Goal: Task Accomplishment & Management: Complete application form

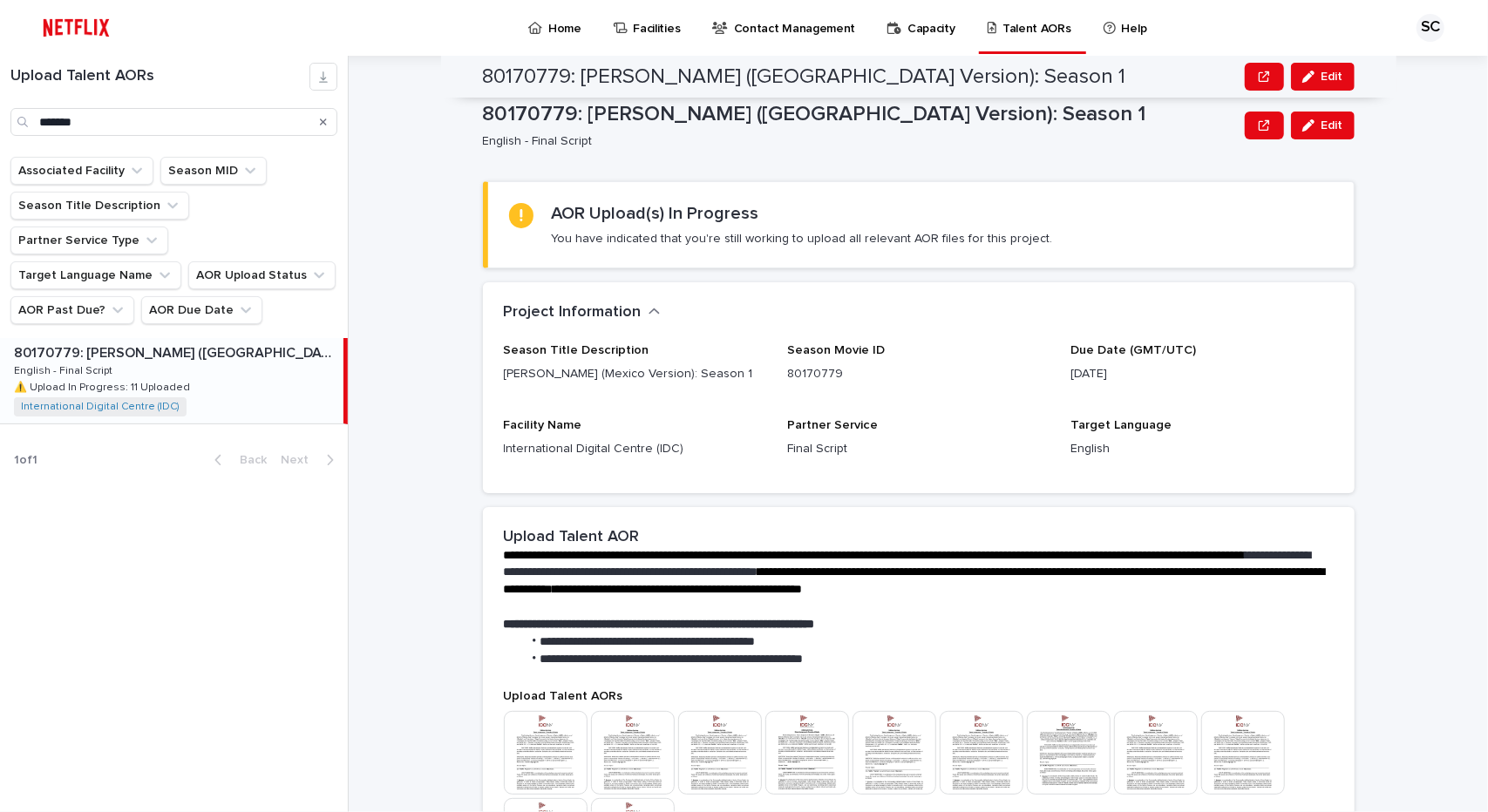
scroll to position [283, 0]
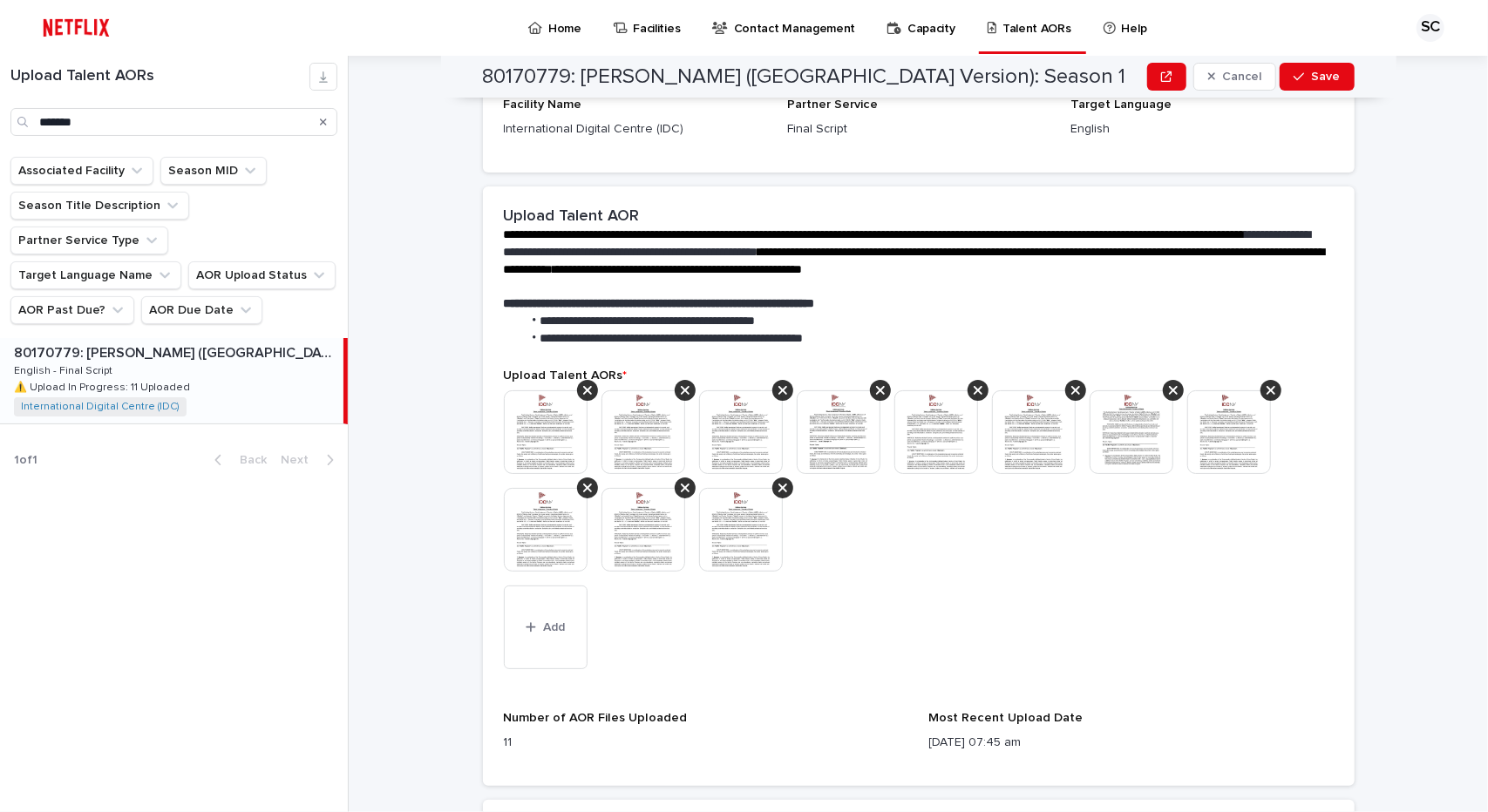
scroll to position [343, 0]
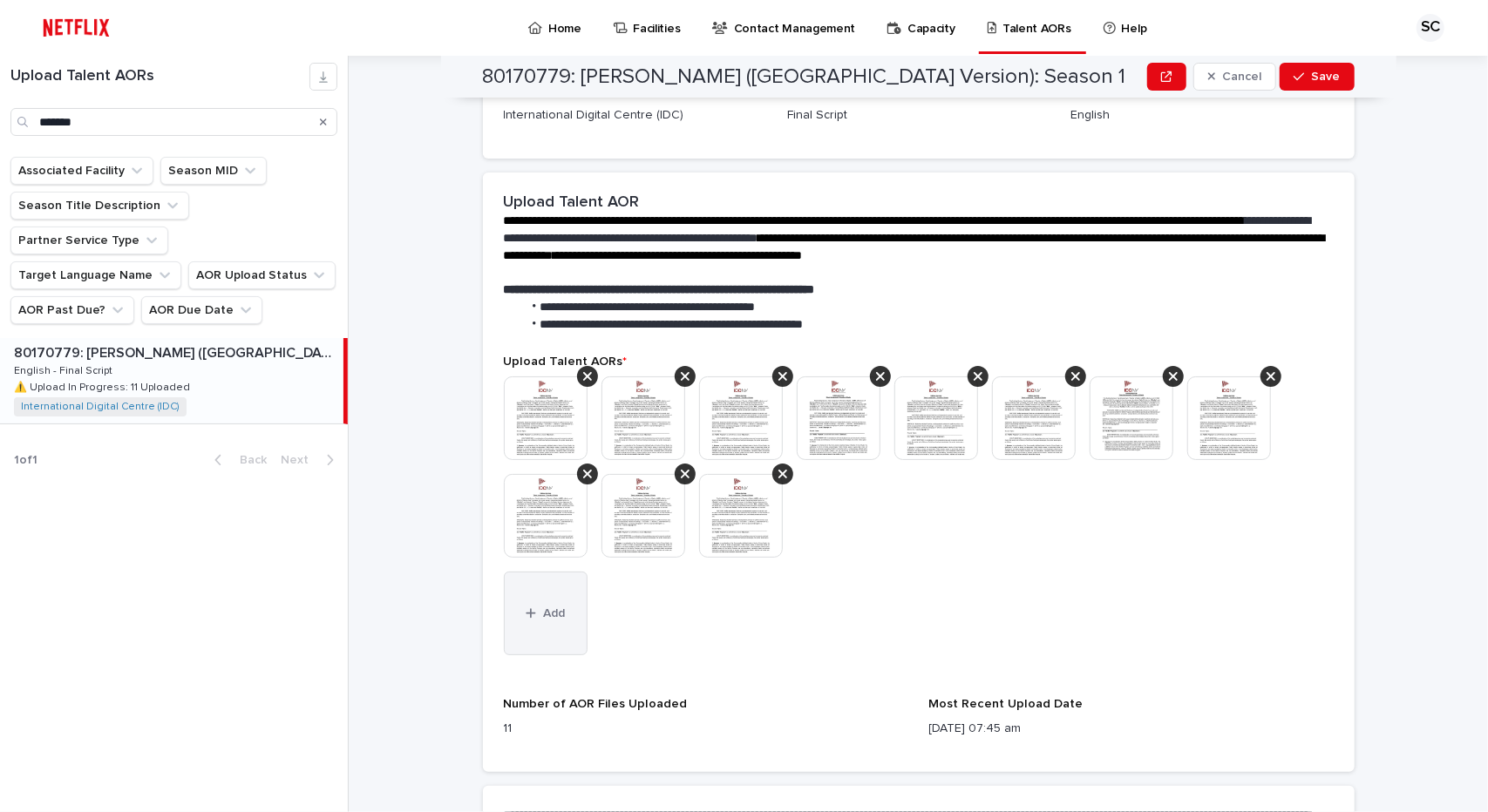
click at [548, 590] on button "Add" at bounding box center [545, 613] width 84 height 84
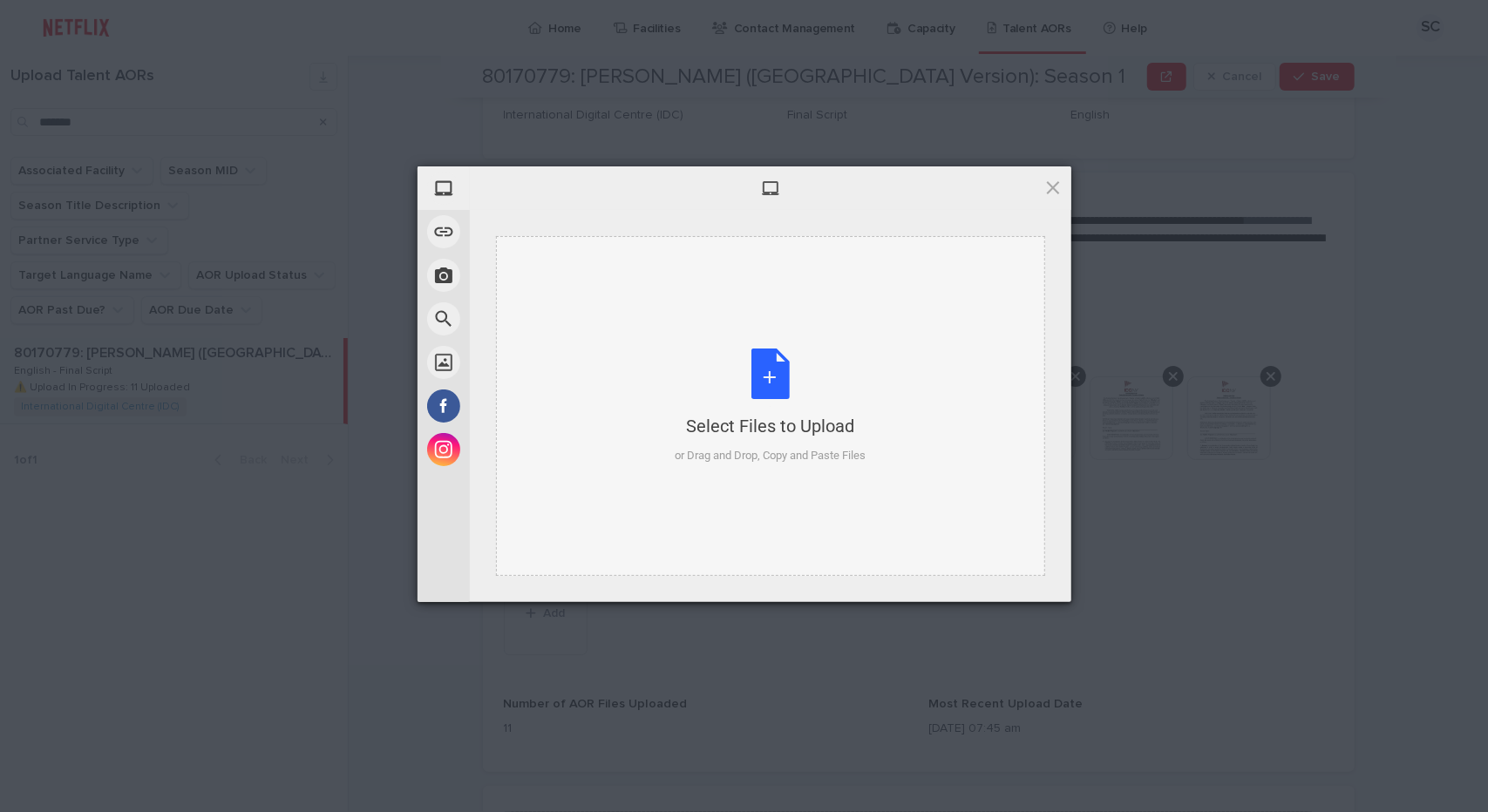
click at [775, 378] on div "Select Files to Upload or Drag and Drop, Copy and Paste Files" at bounding box center [770, 406] width 191 height 115
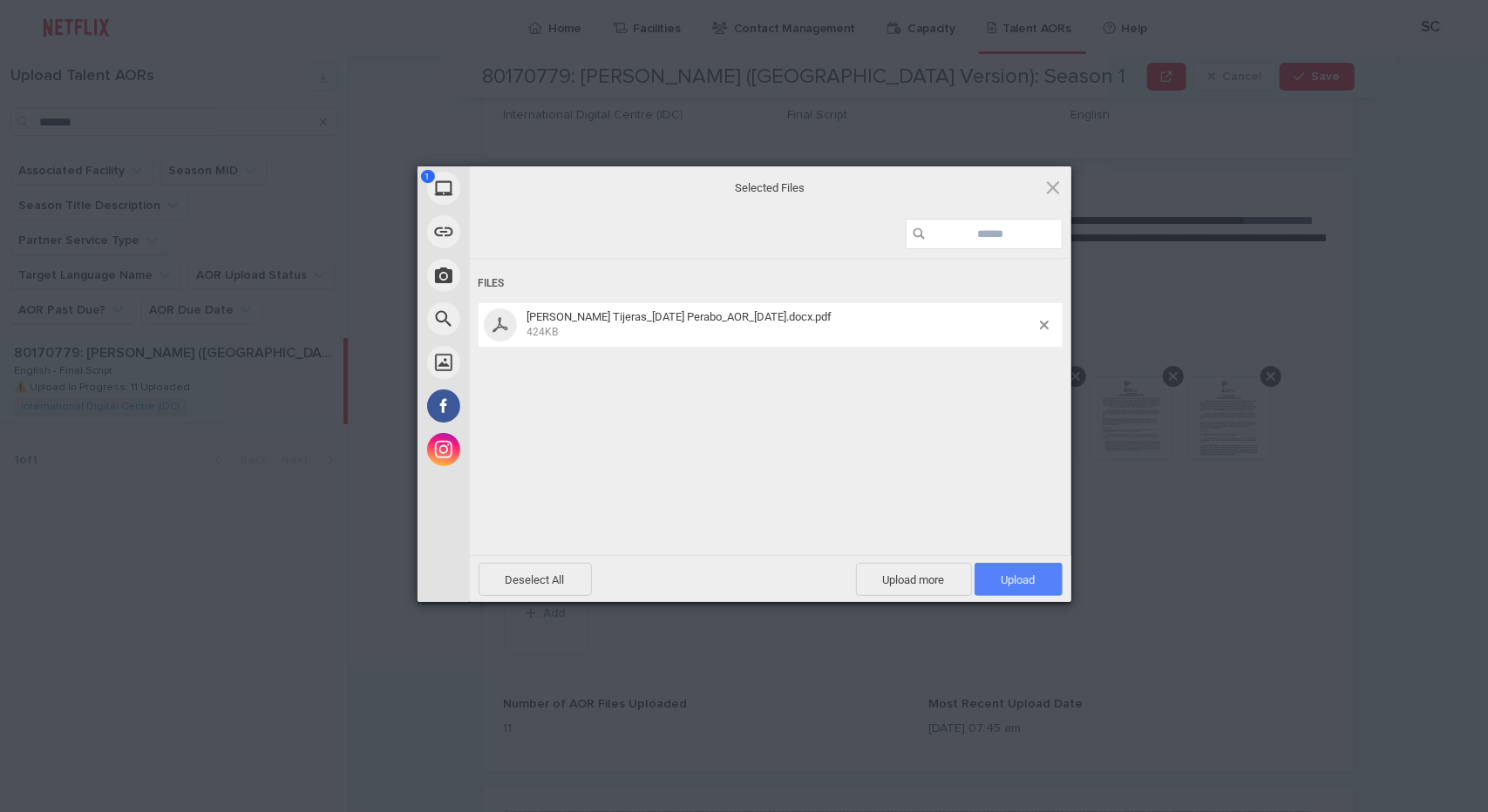
click at [999, 586] on span "Upload 1" at bounding box center [1018, 579] width 88 height 33
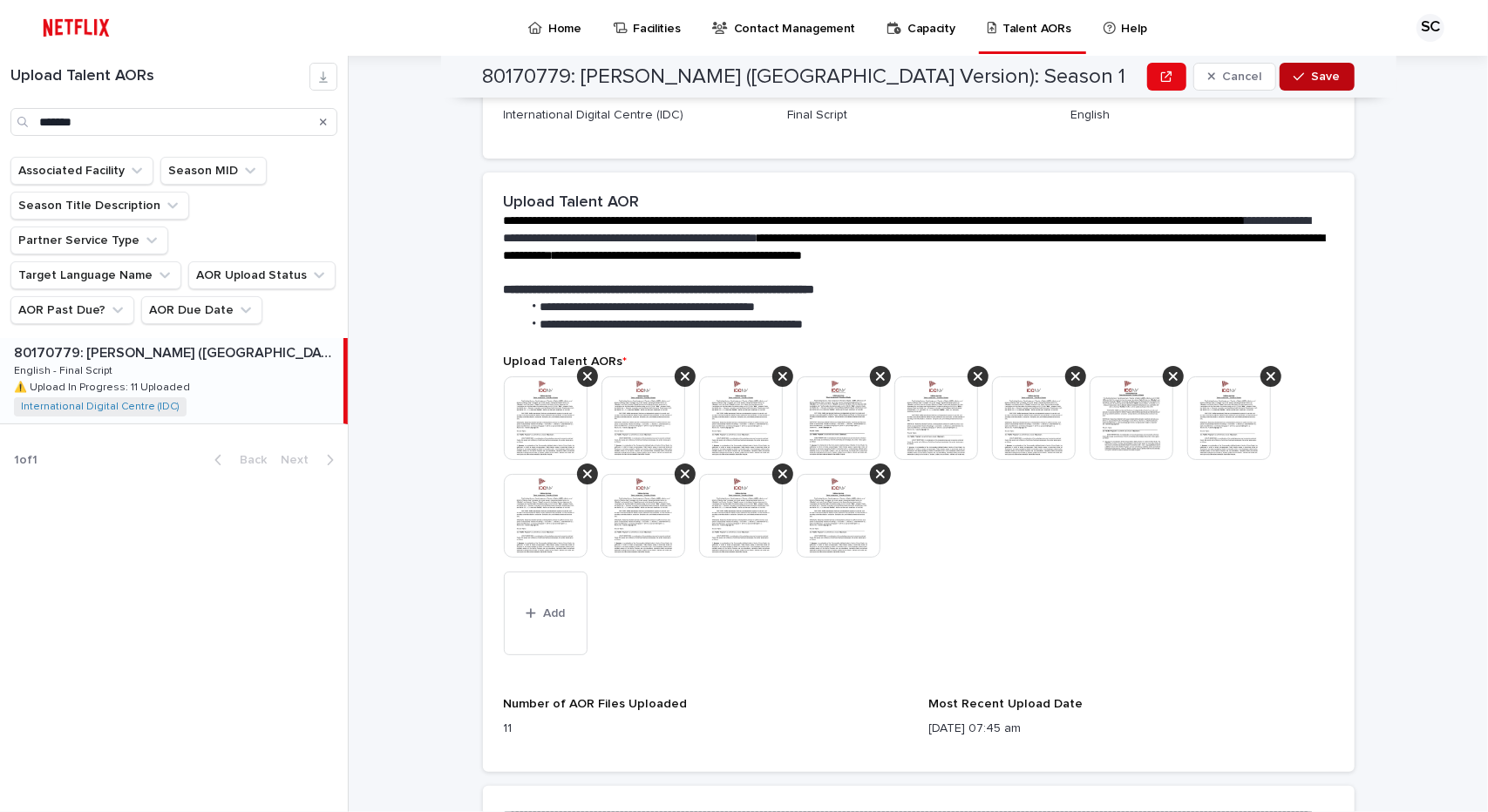
click at [1299, 82] on icon "button" at bounding box center [1298, 77] width 11 height 12
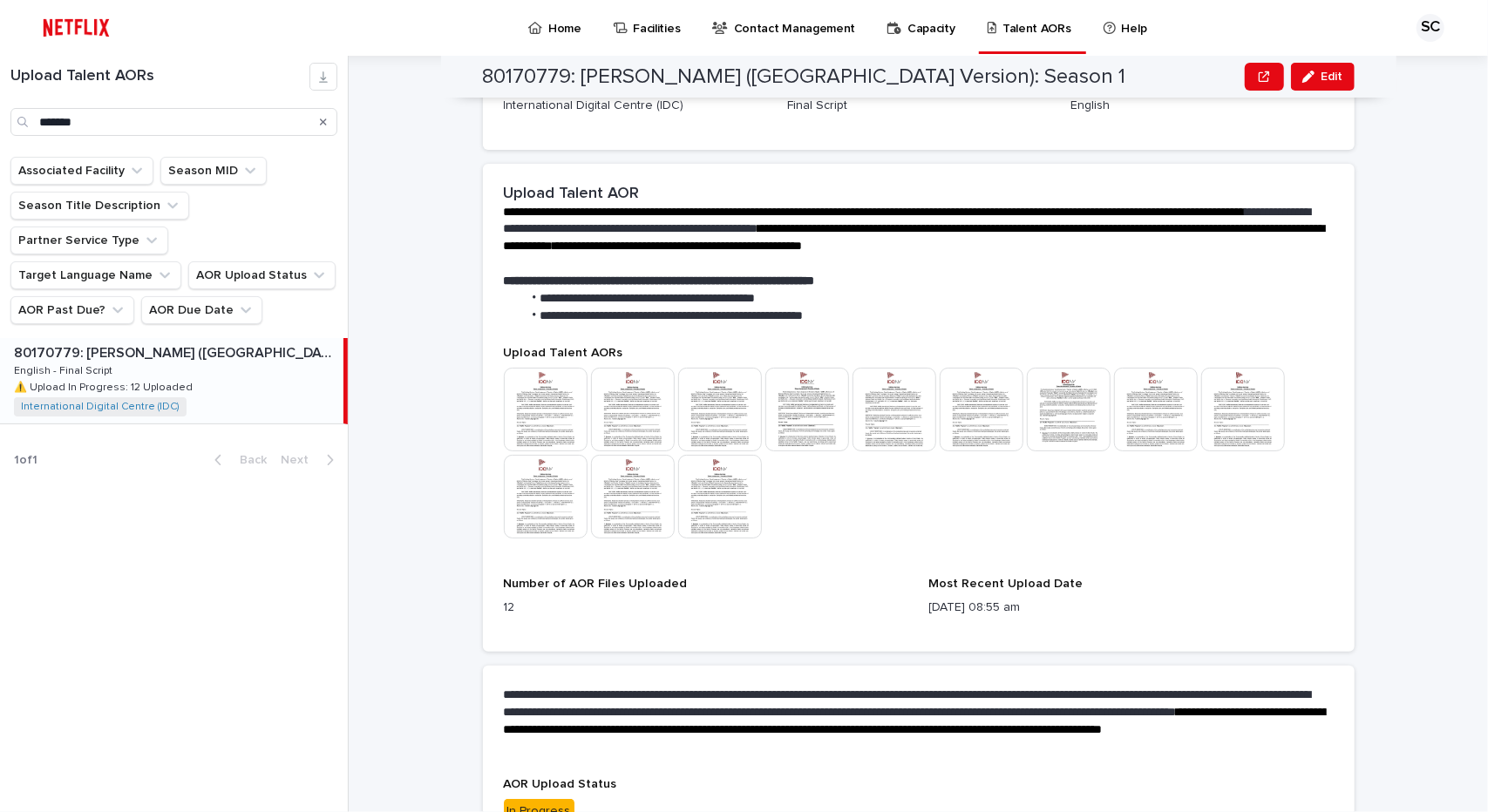
click at [715, 494] on img at bounding box center [720, 497] width 84 height 84
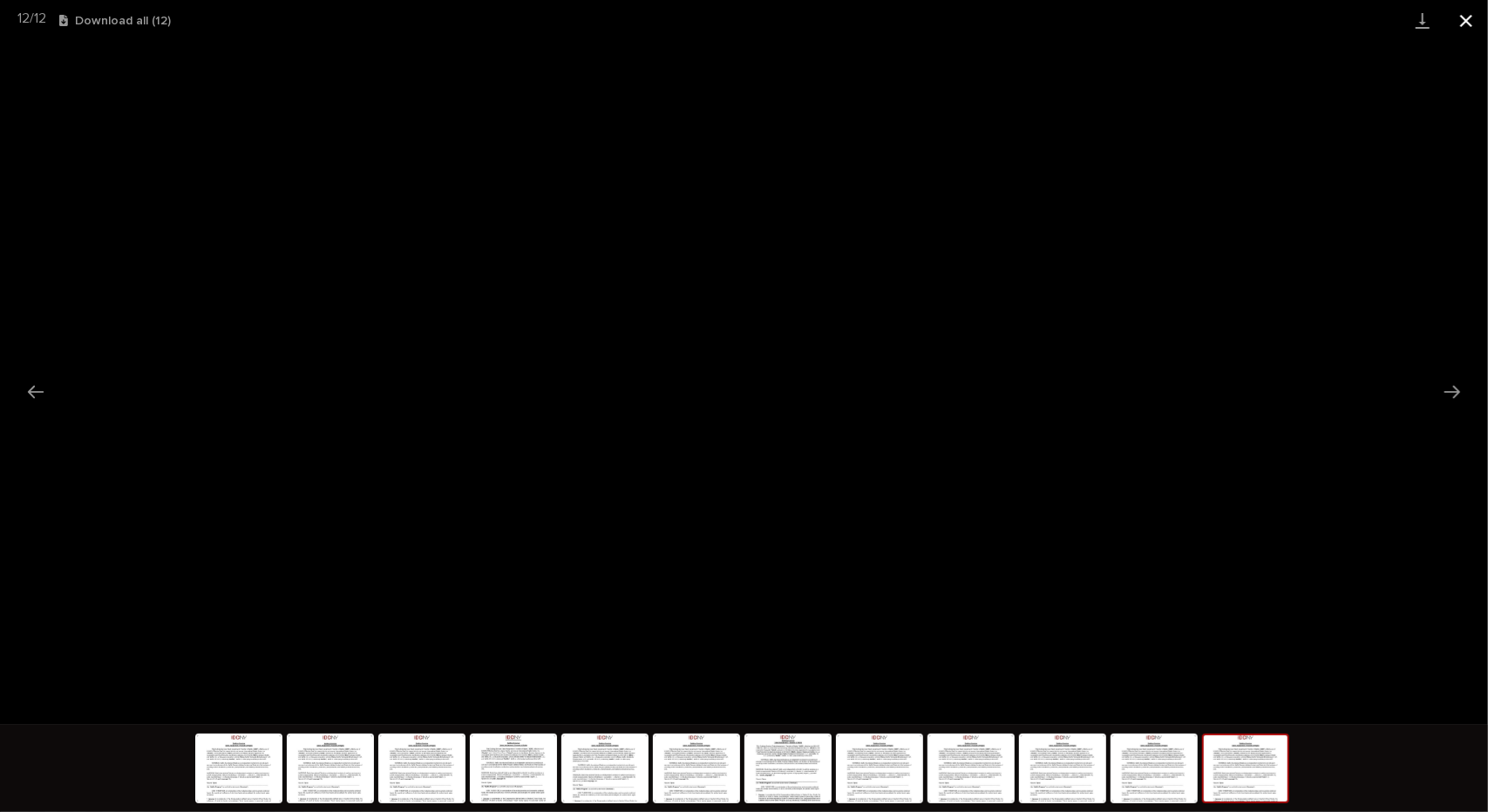
click at [1469, 25] on button "Close gallery" at bounding box center [1466, 20] width 44 height 41
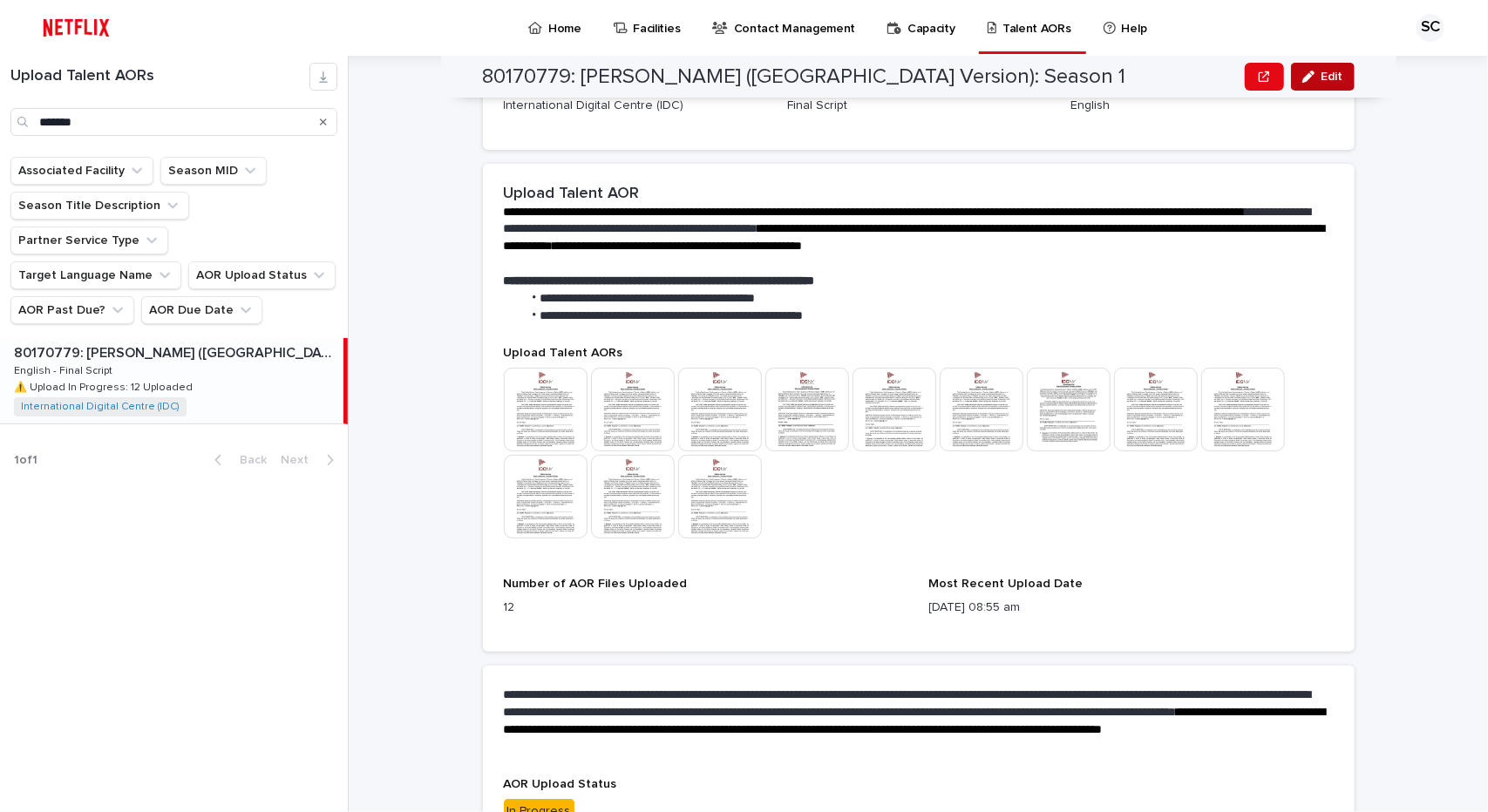
click at [1327, 76] on span "Edit" at bounding box center [1332, 77] width 22 height 12
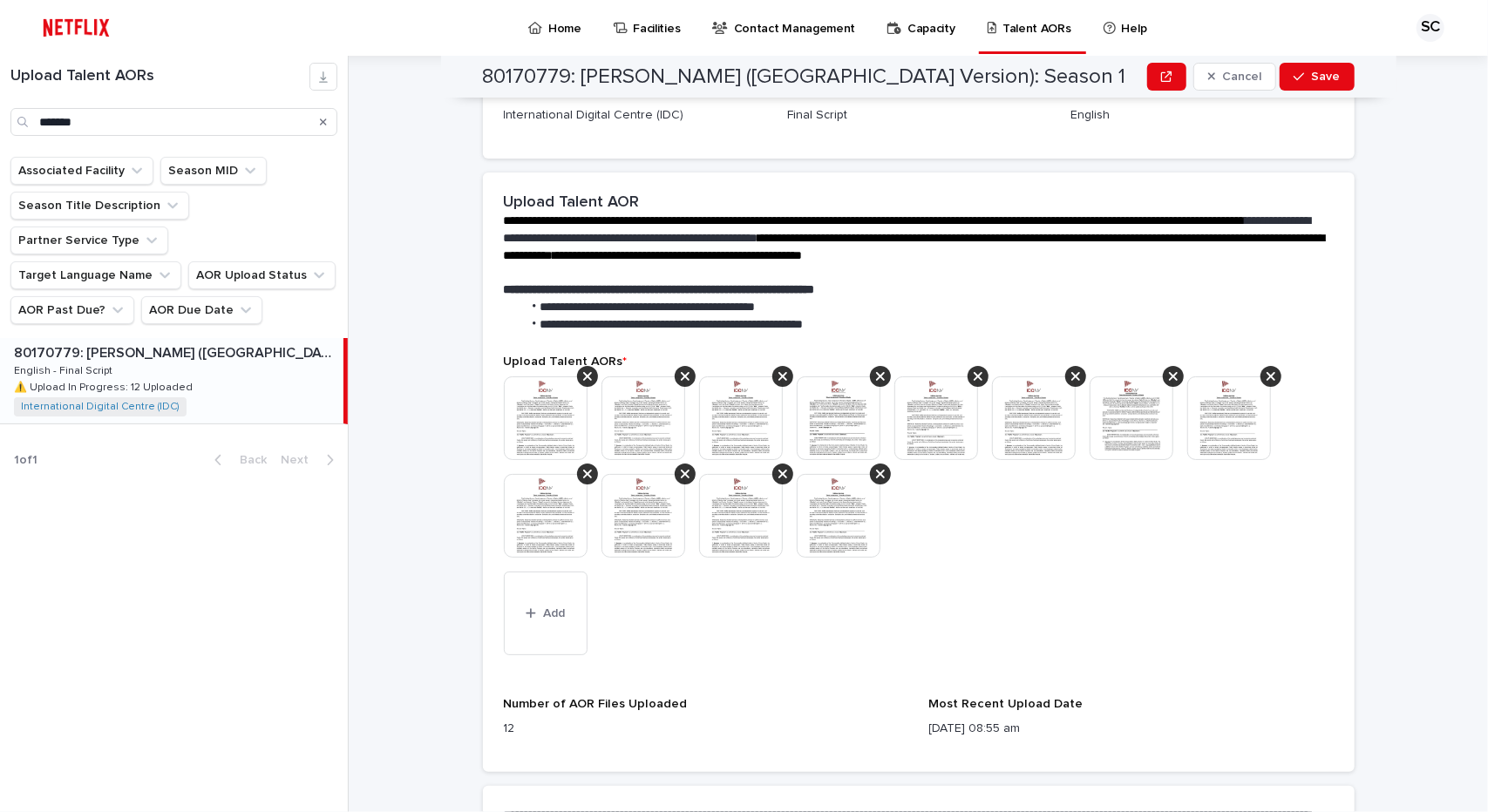
scroll to position [389, 0]
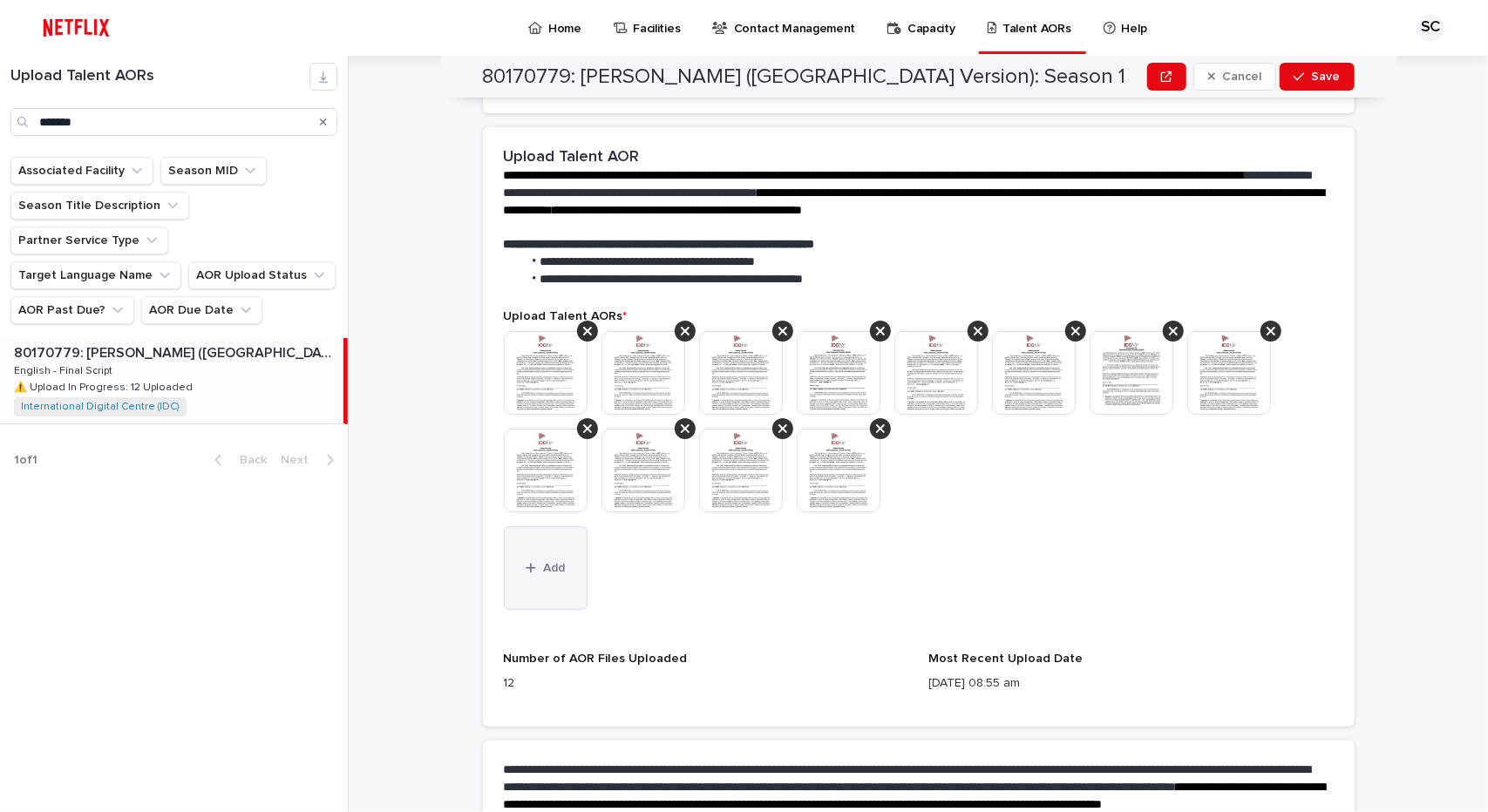
click at [571, 553] on button "Add" at bounding box center [545, 568] width 84 height 84
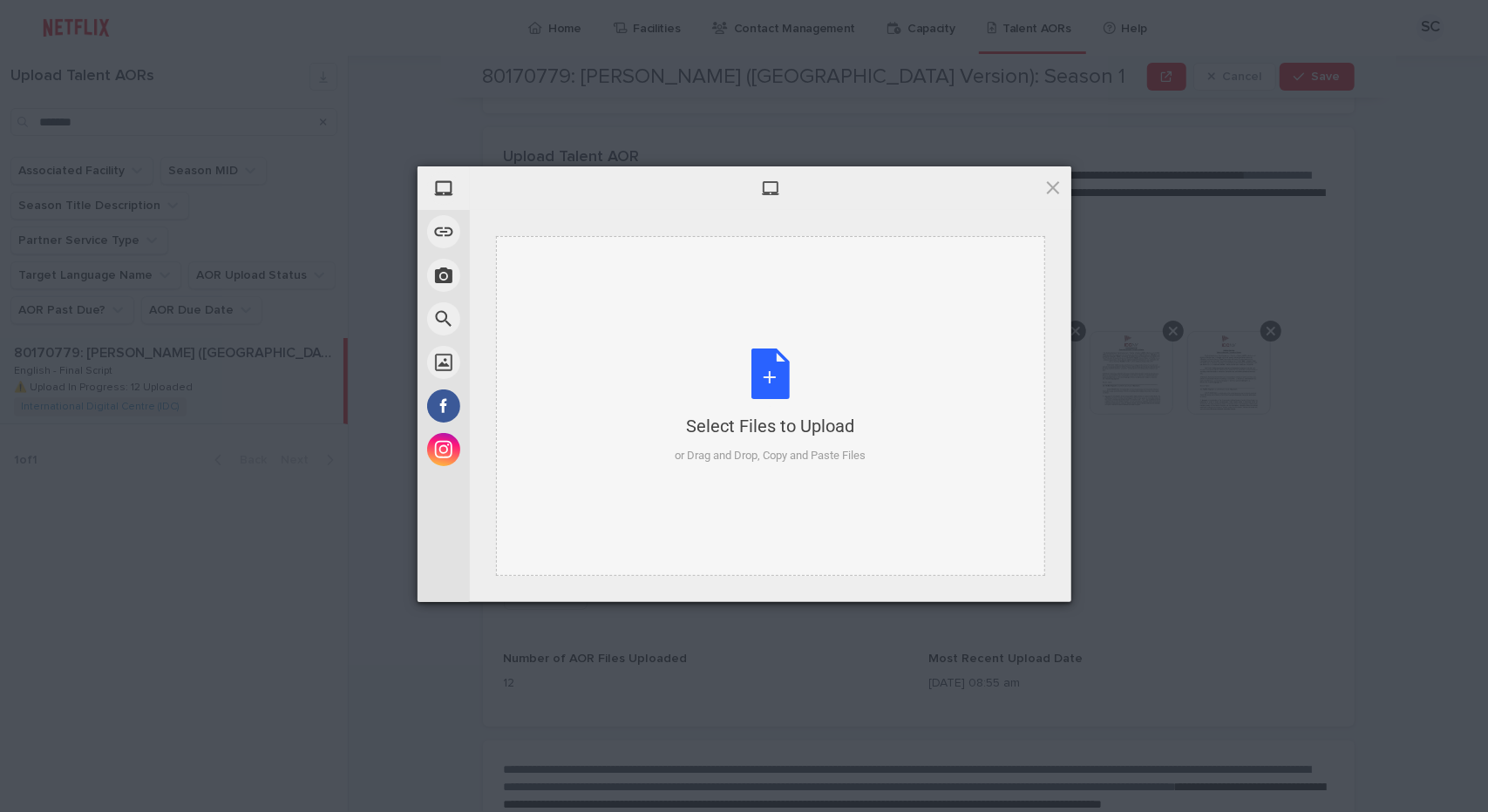
click at [761, 374] on div "Select Files to Upload or Drag and Drop, Copy and Paste Files" at bounding box center [770, 406] width 191 height 115
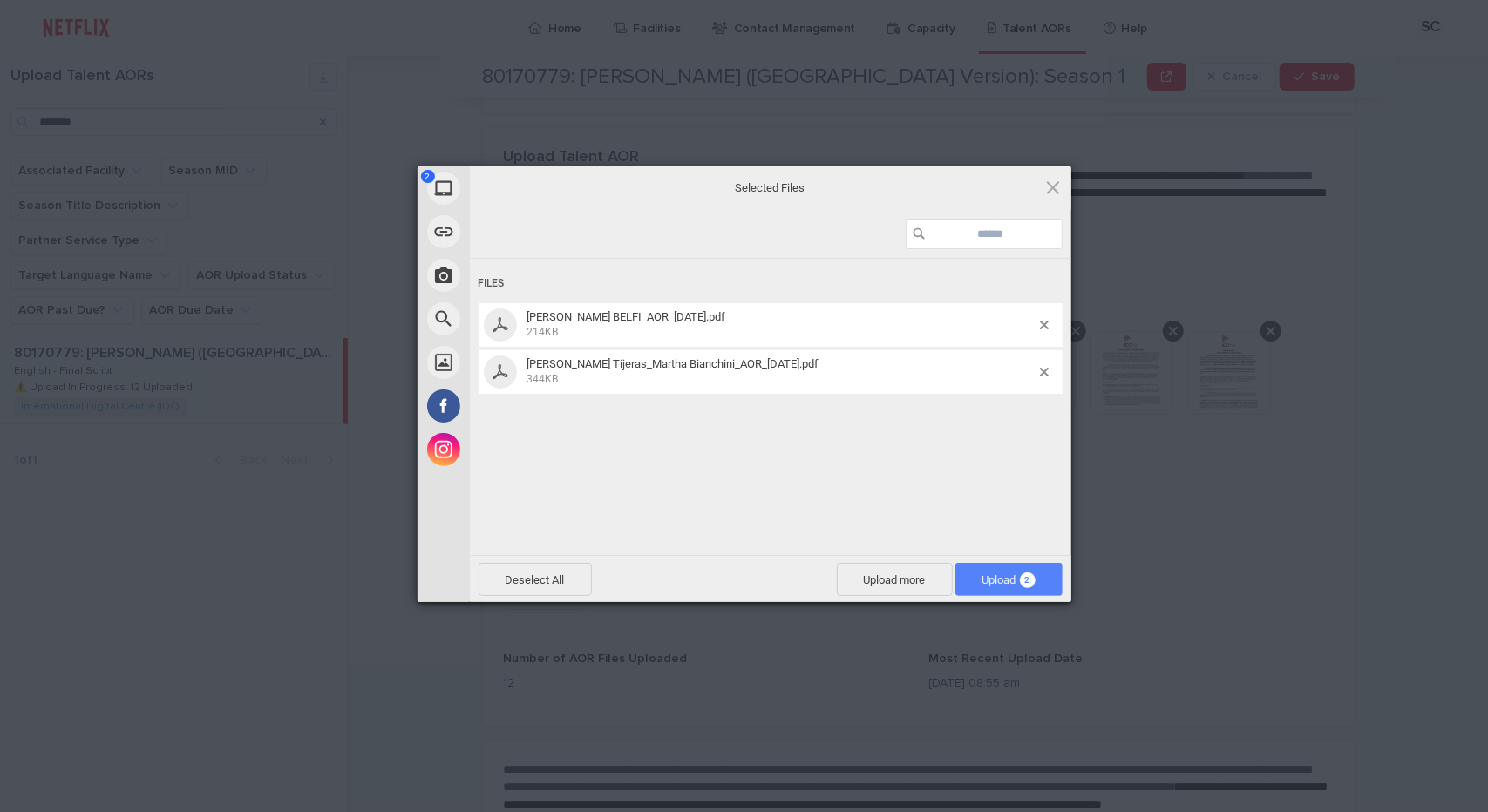
click at [991, 570] on span "Upload 2" at bounding box center [1009, 579] width 107 height 33
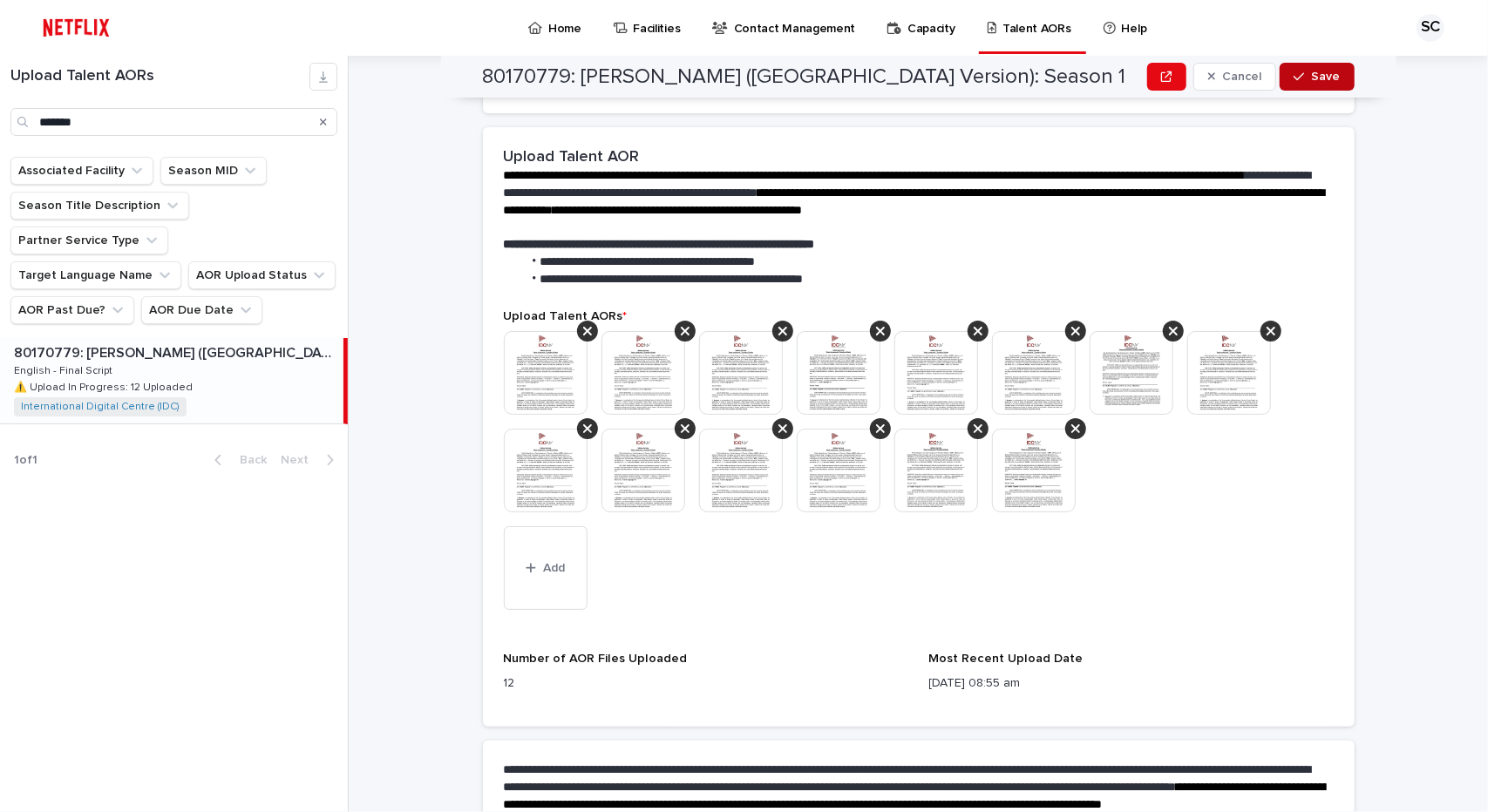
click at [1297, 88] on button "Save" at bounding box center [1316, 77] width 74 height 28
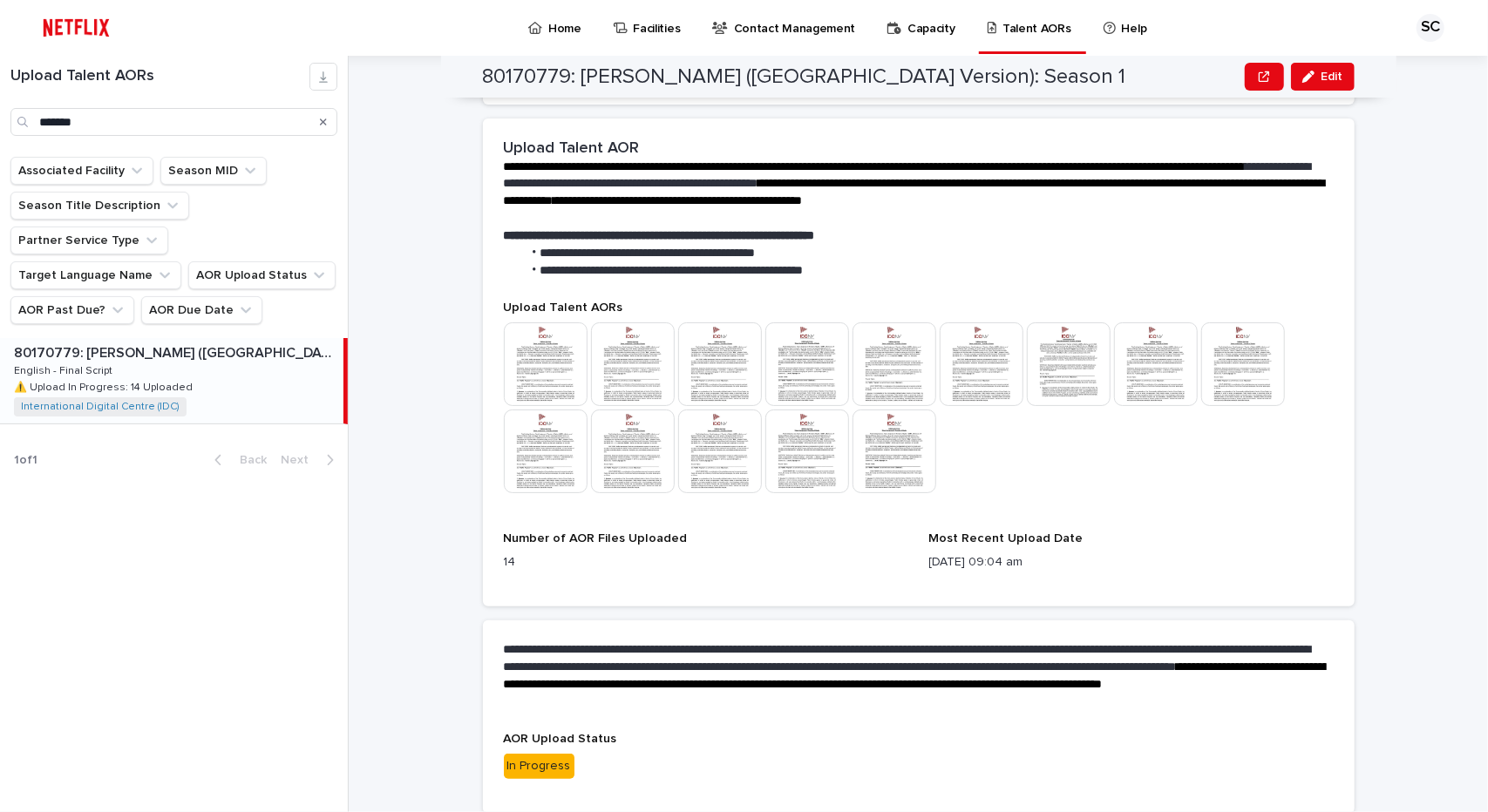
click at [786, 464] on img at bounding box center [807, 452] width 84 height 84
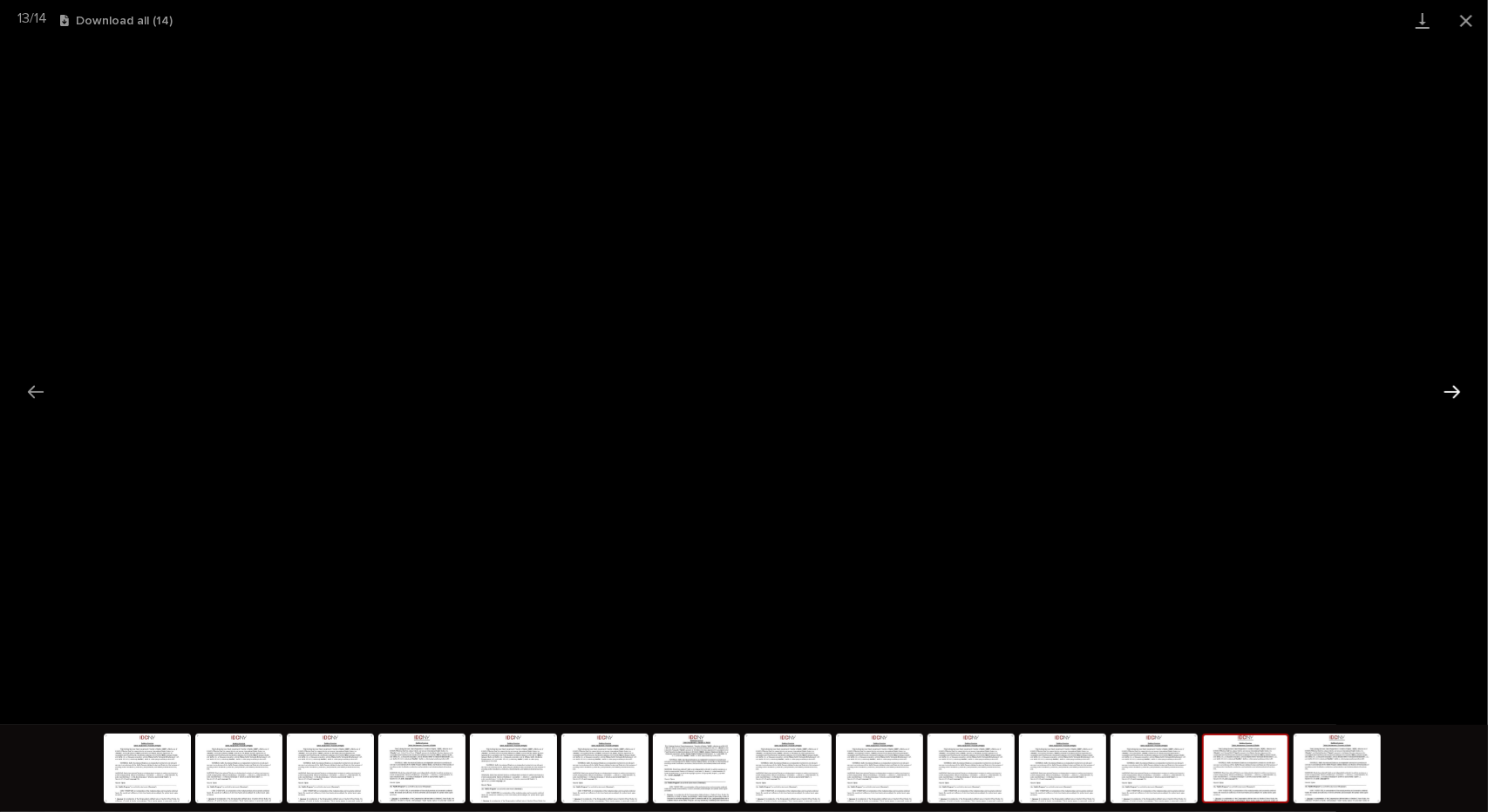
click at [1455, 384] on button "Next slide" at bounding box center [1451, 392] width 37 height 34
click at [1464, 10] on button "Close gallery" at bounding box center [1466, 20] width 44 height 41
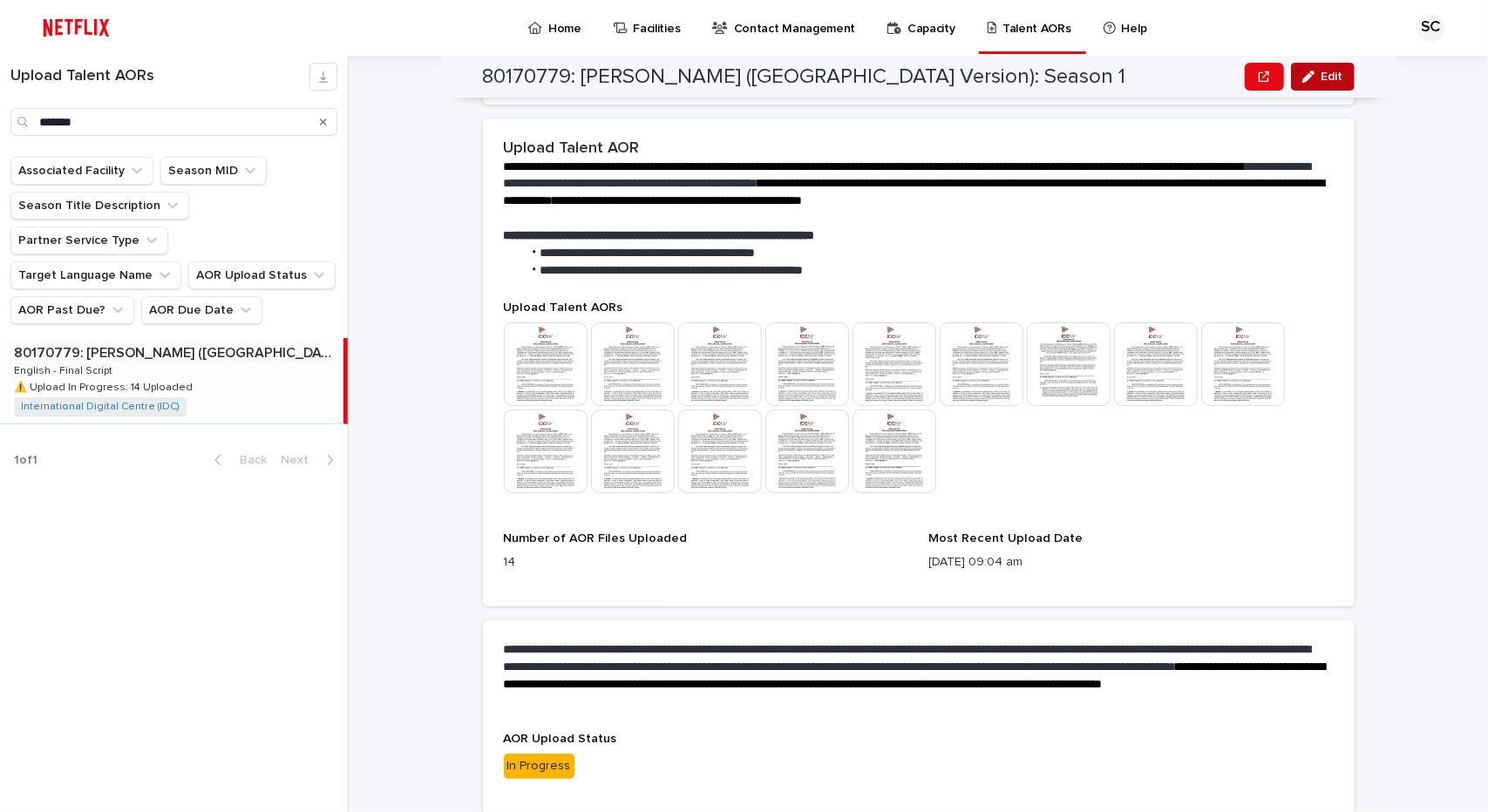
click at [1321, 72] on span "Edit" at bounding box center [1332, 77] width 22 height 12
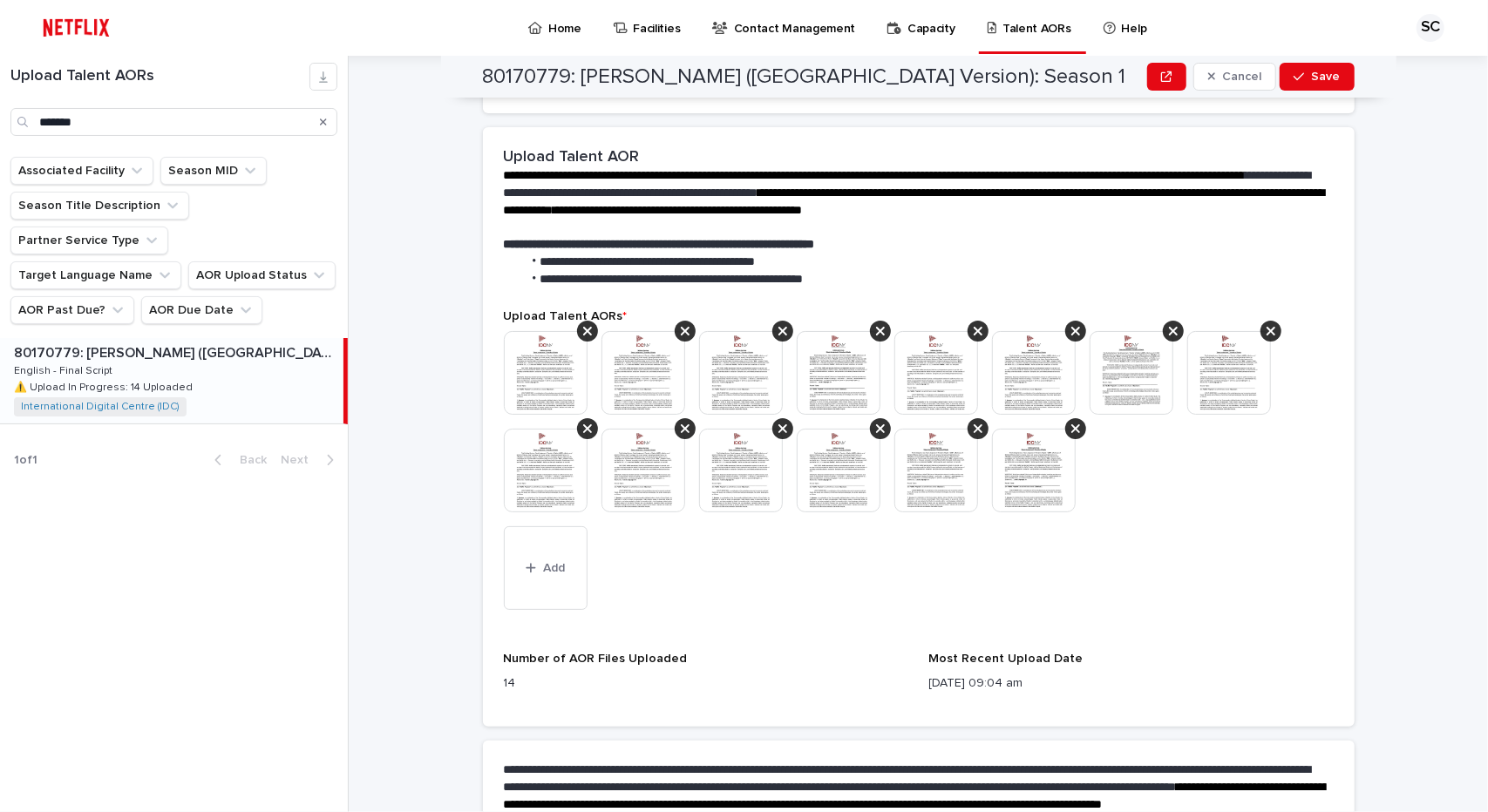
scroll to position [434, 0]
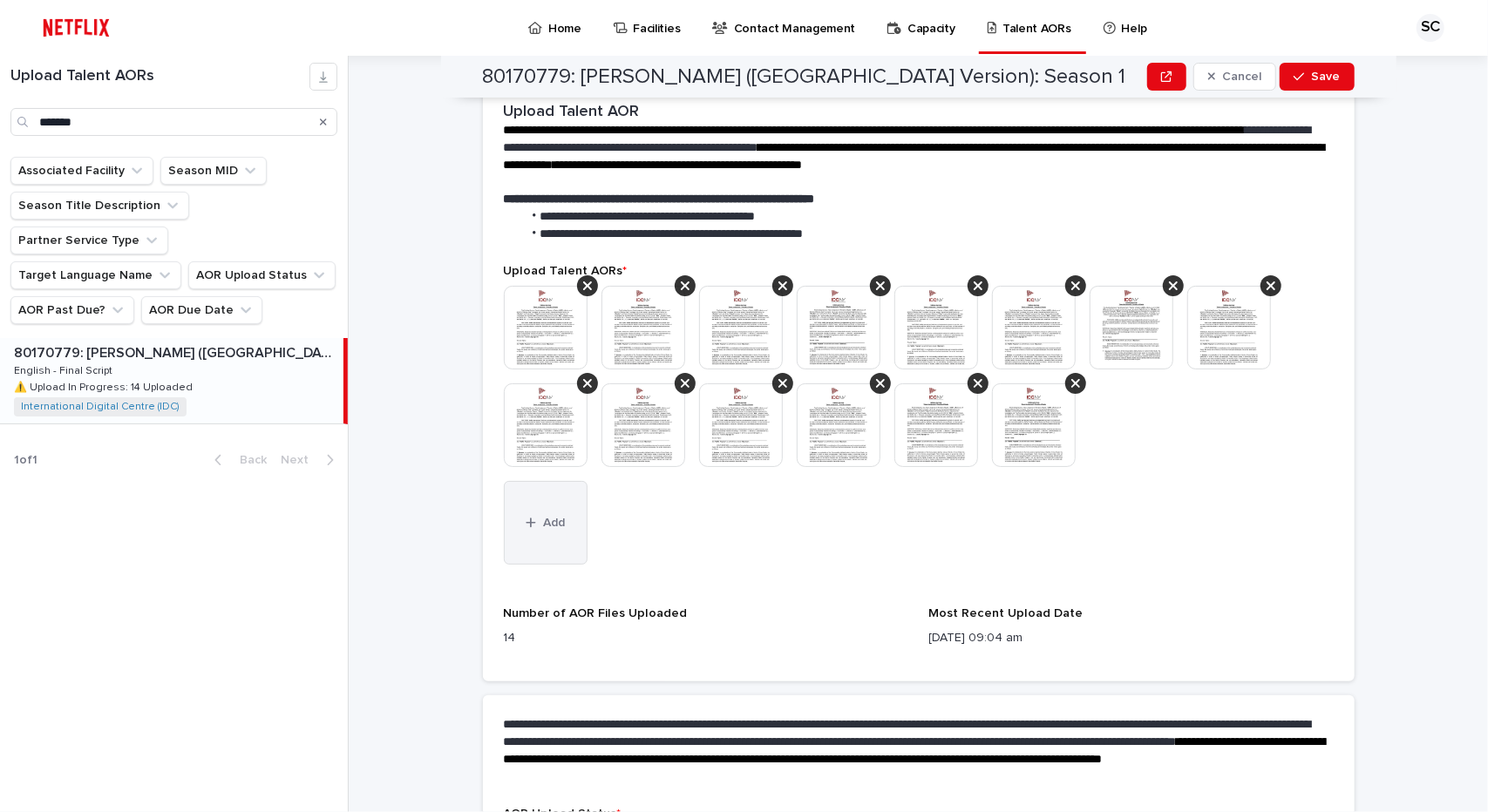
click at [550, 516] on span "Add" at bounding box center [554, 522] width 22 height 12
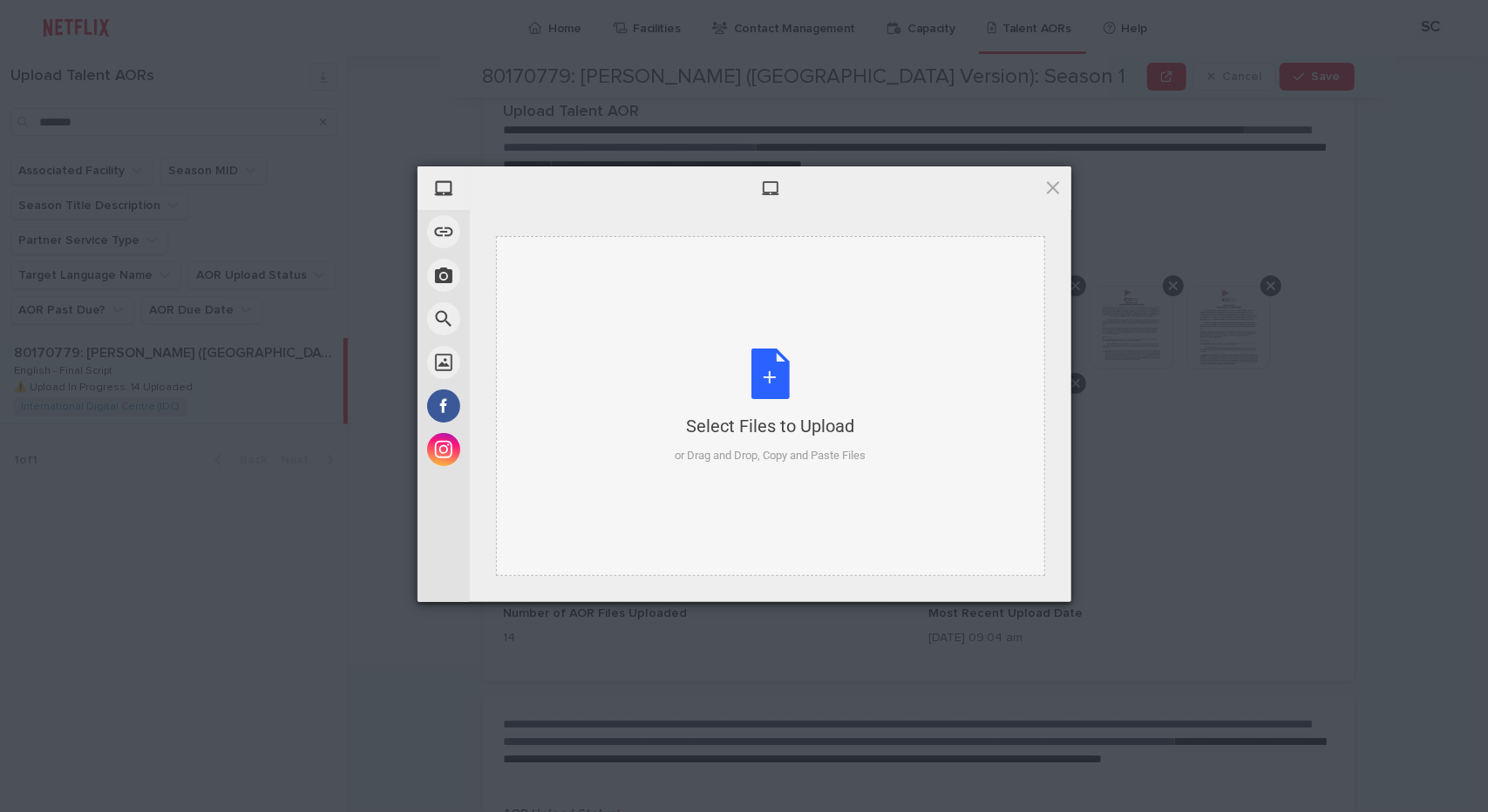
click at [767, 375] on div "Select Files to Upload or Drag and Drop, Copy and Paste Files" at bounding box center [770, 406] width 191 height 115
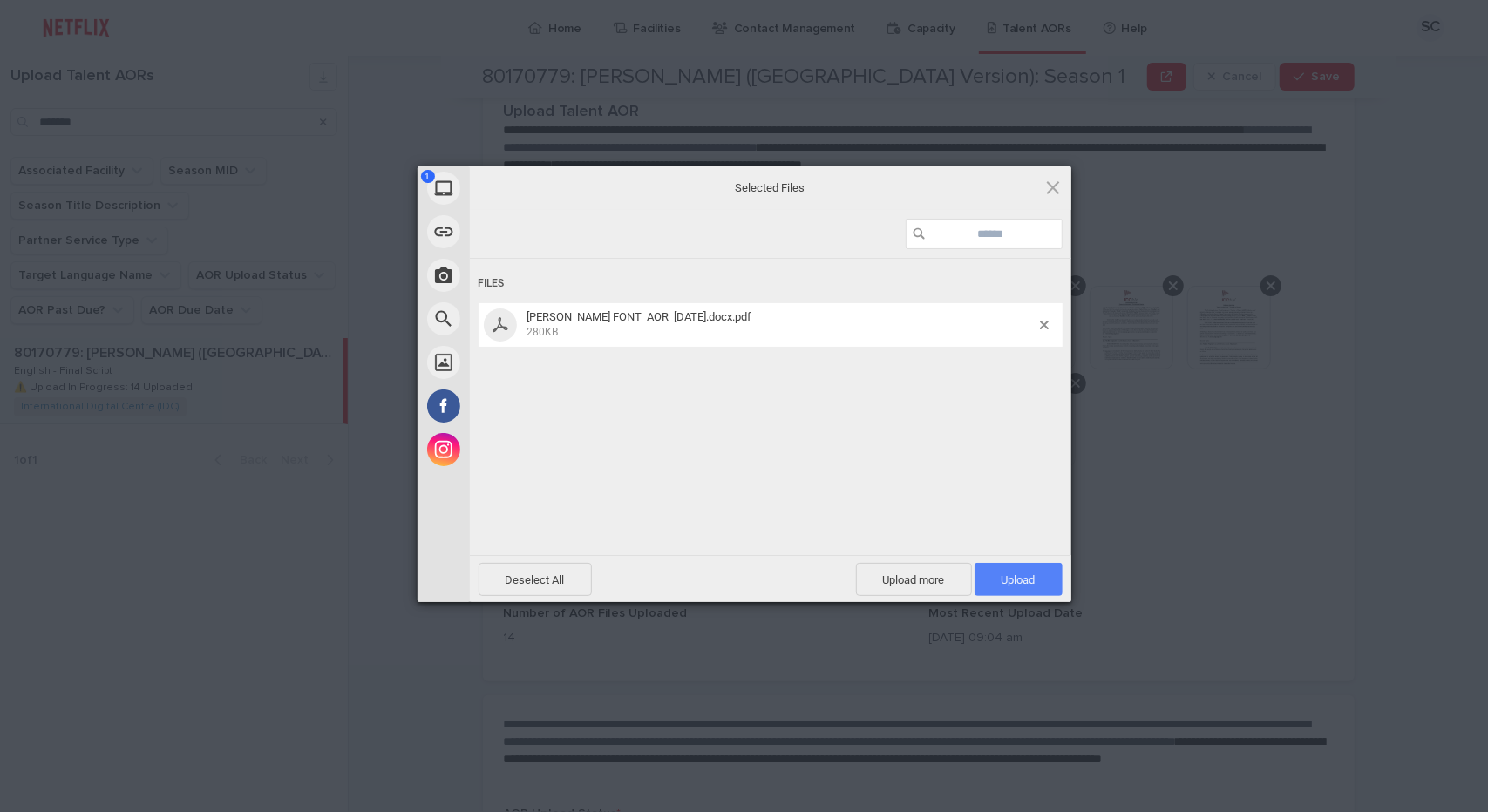
click at [991, 588] on span "Upload 1" at bounding box center [1018, 579] width 88 height 33
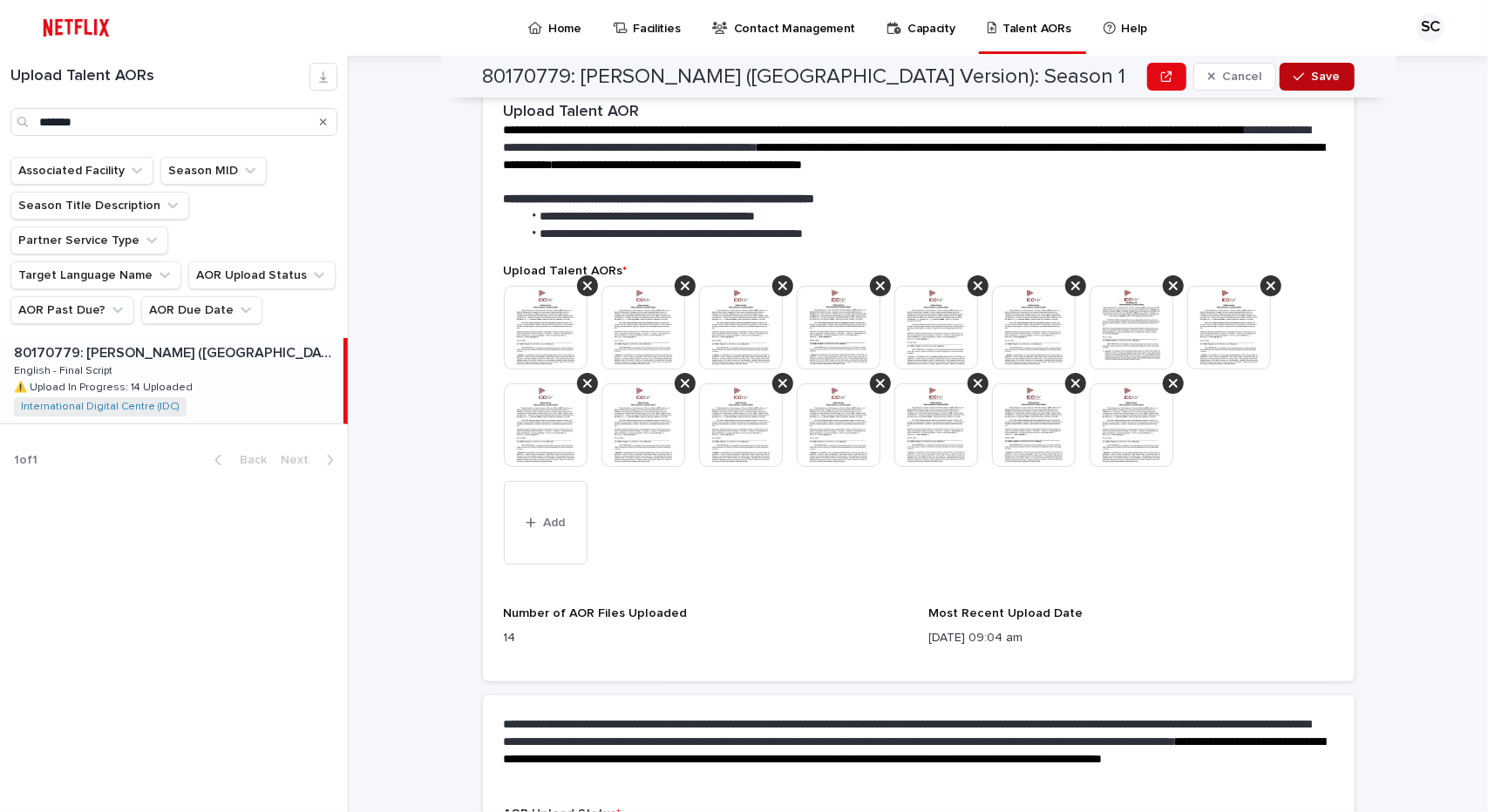
click at [1293, 74] on icon "button" at bounding box center [1298, 77] width 11 height 12
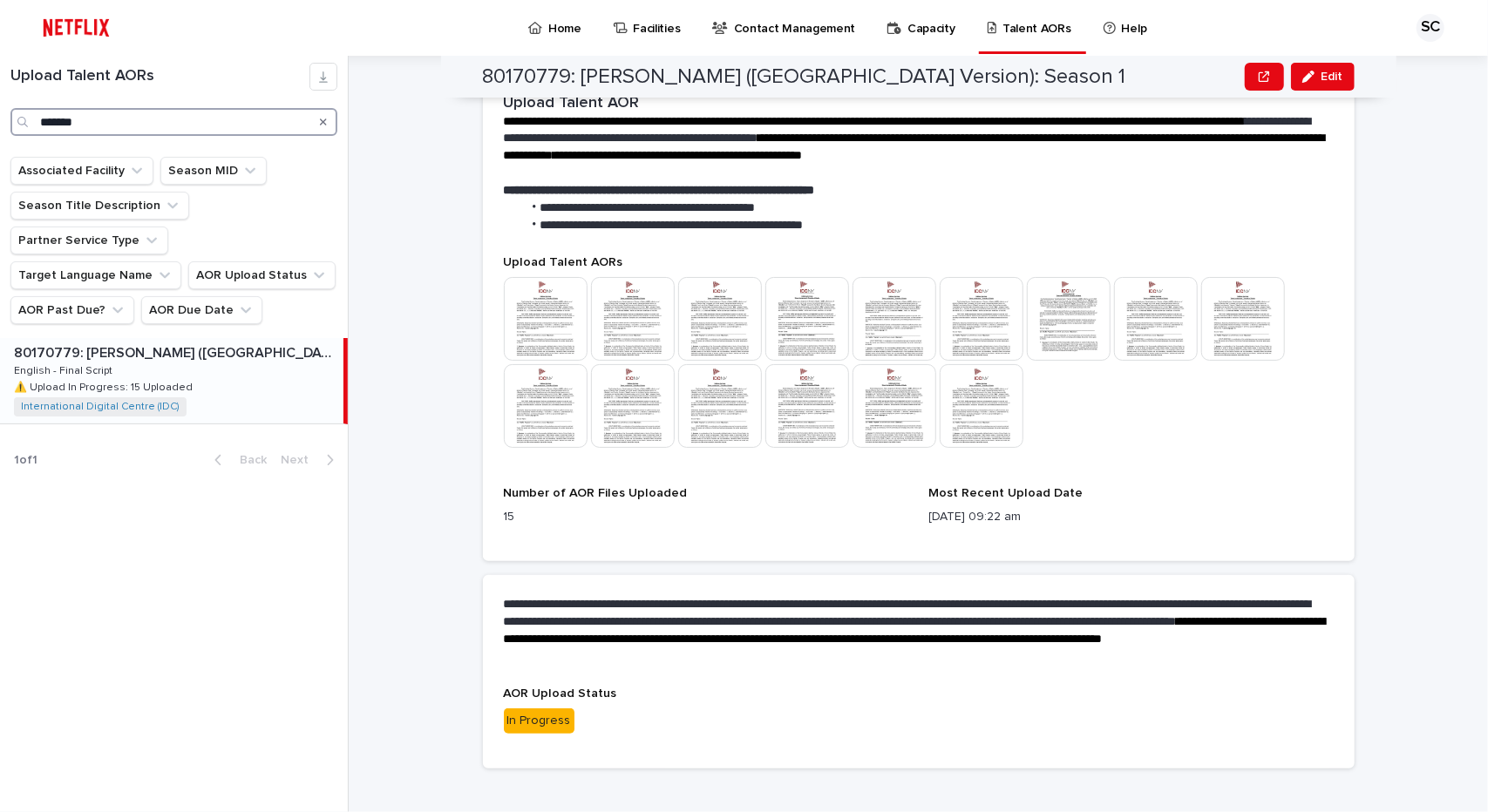
drag, startPoint x: 85, startPoint y: 116, endPoint x: 0, endPoint y: 132, distance: 86.5
click at [0, 132] on div "Upload Talent AORs *******" at bounding box center [173, 100] width 347 height 74
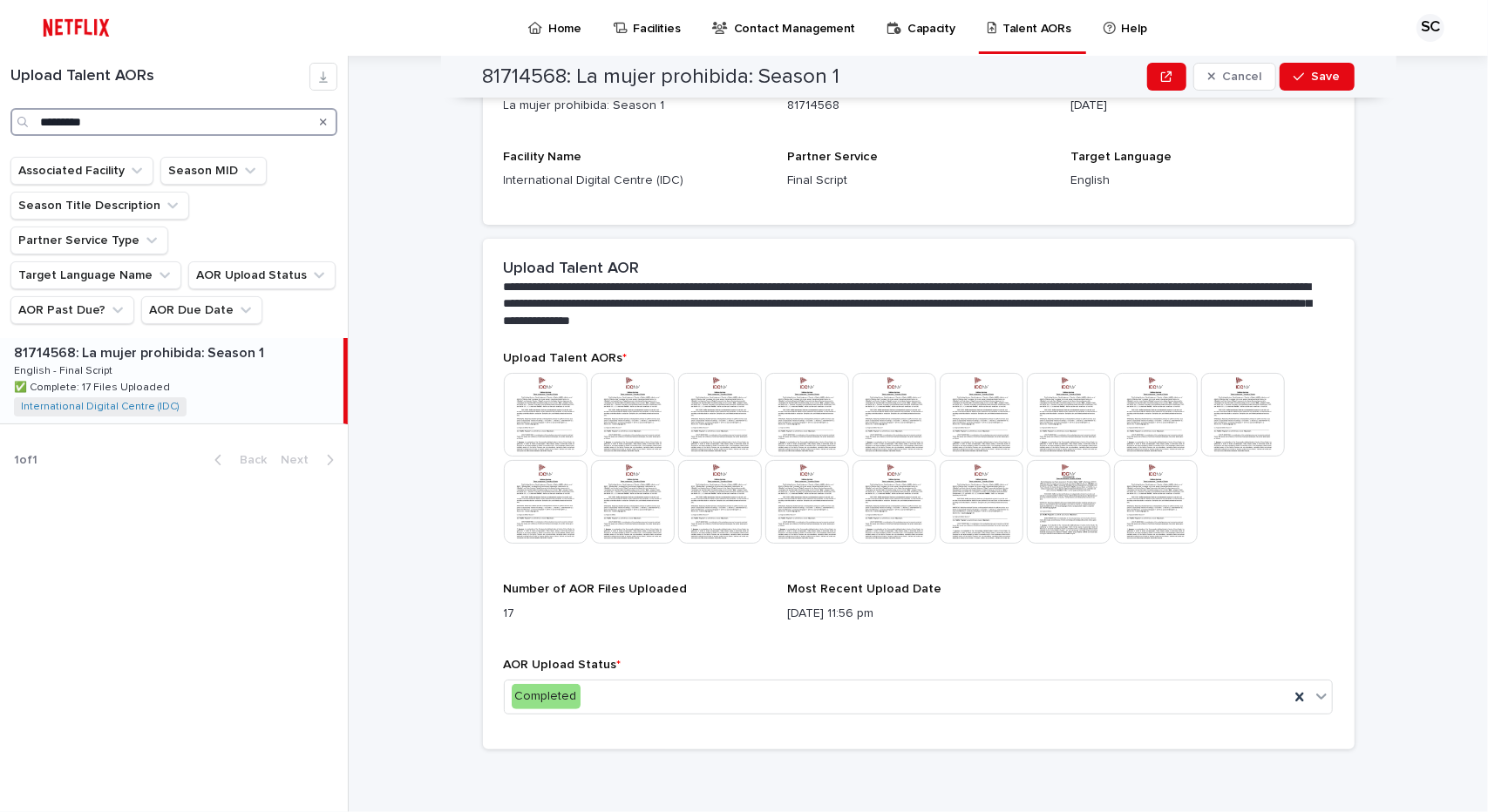
scroll to position [267, 0]
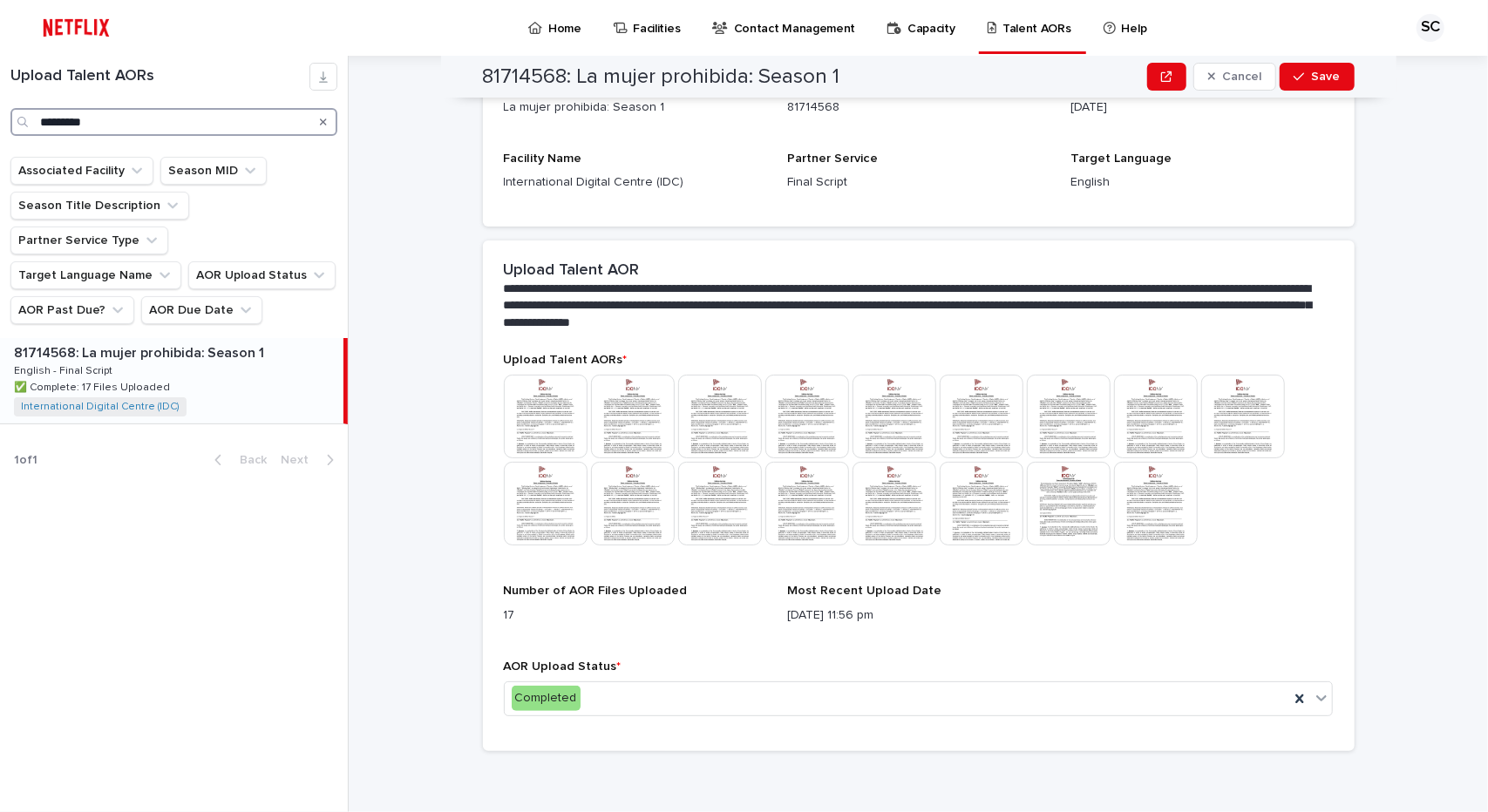
drag, startPoint x: 100, startPoint y: 121, endPoint x: 25, endPoint y: 124, distance: 75.1
click at [25, 124] on div "*********" at bounding box center [174, 122] width 326 height 28
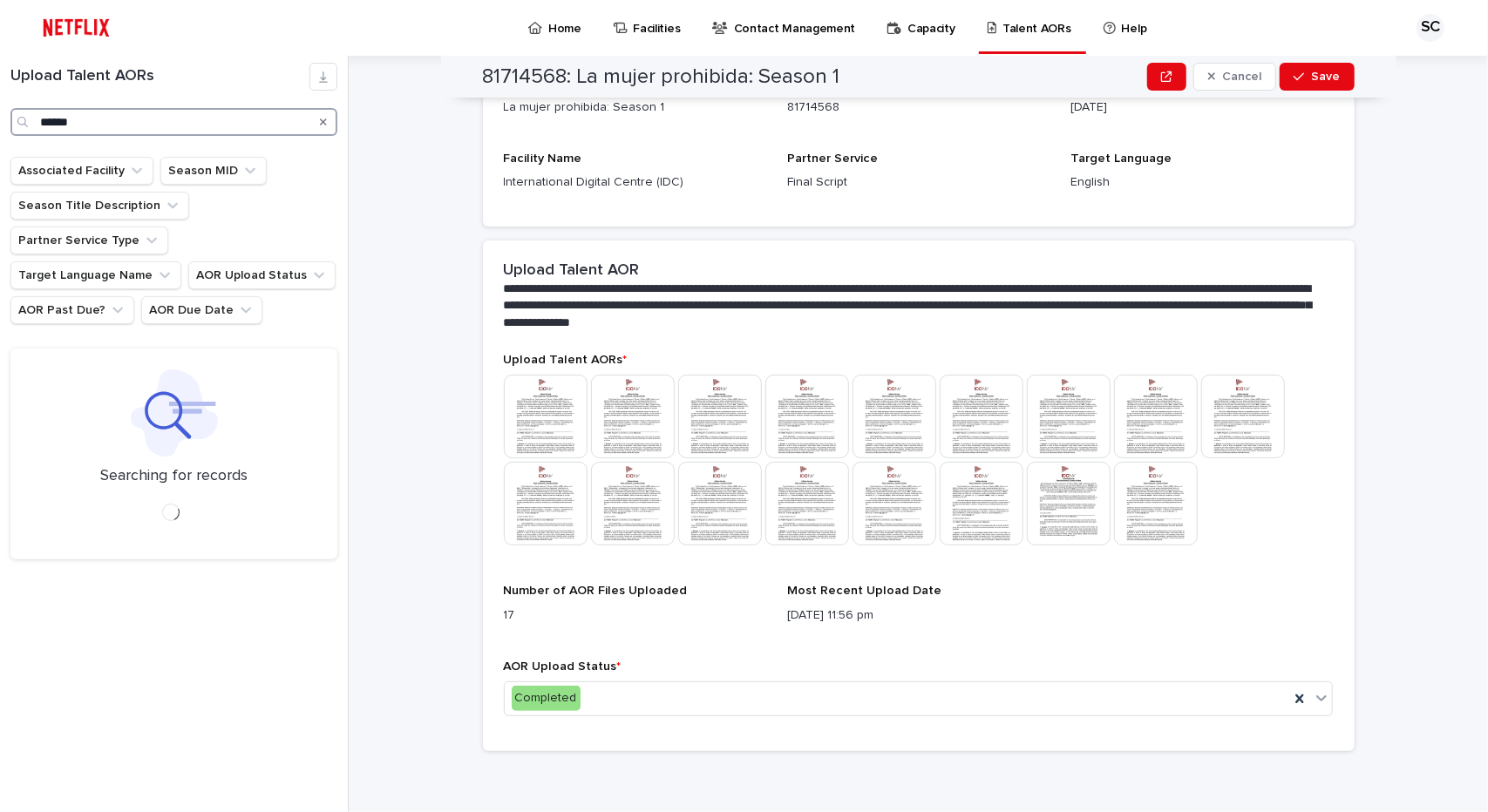
type input "*******"
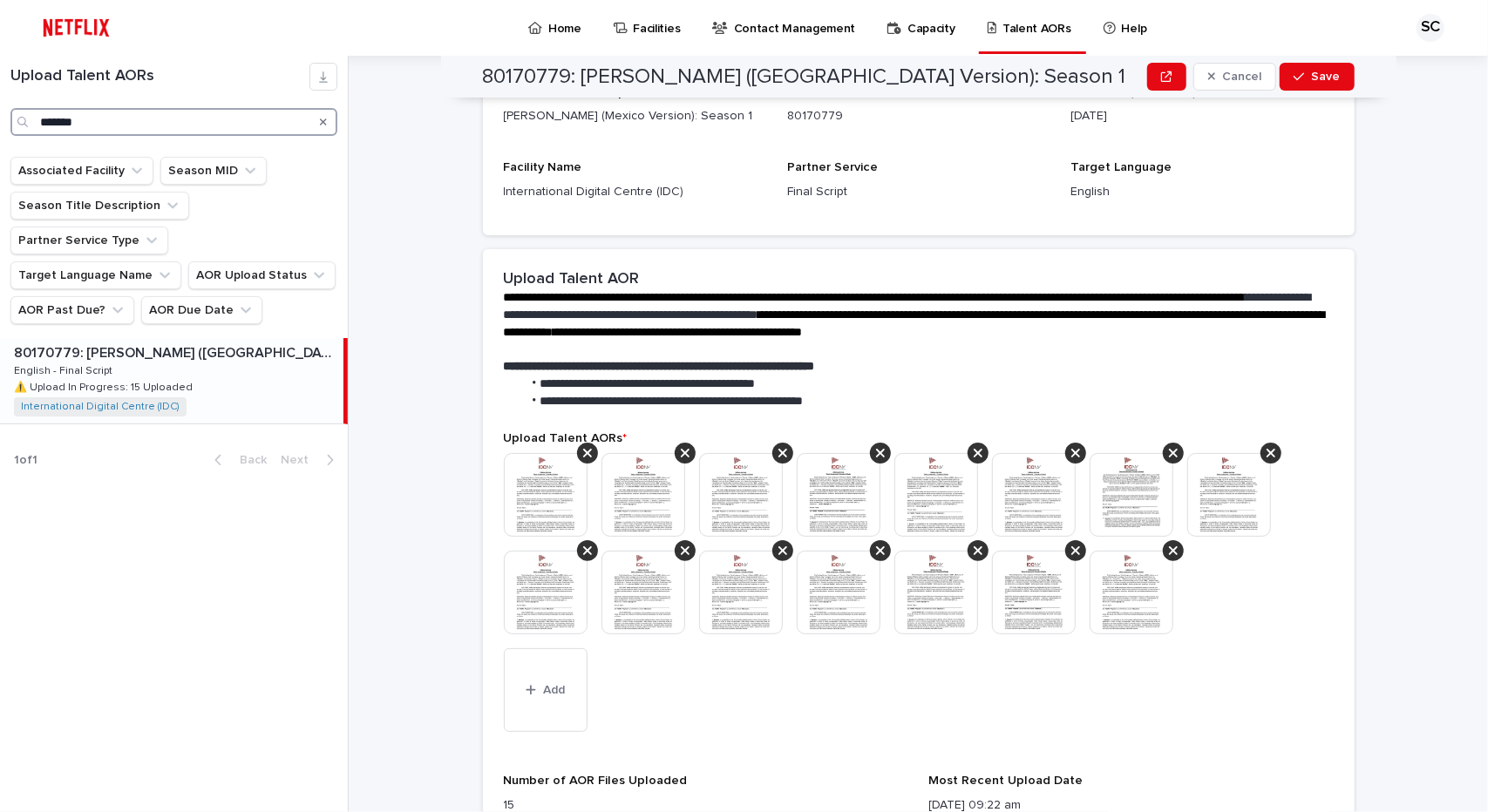
scroll to position [434, 0]
